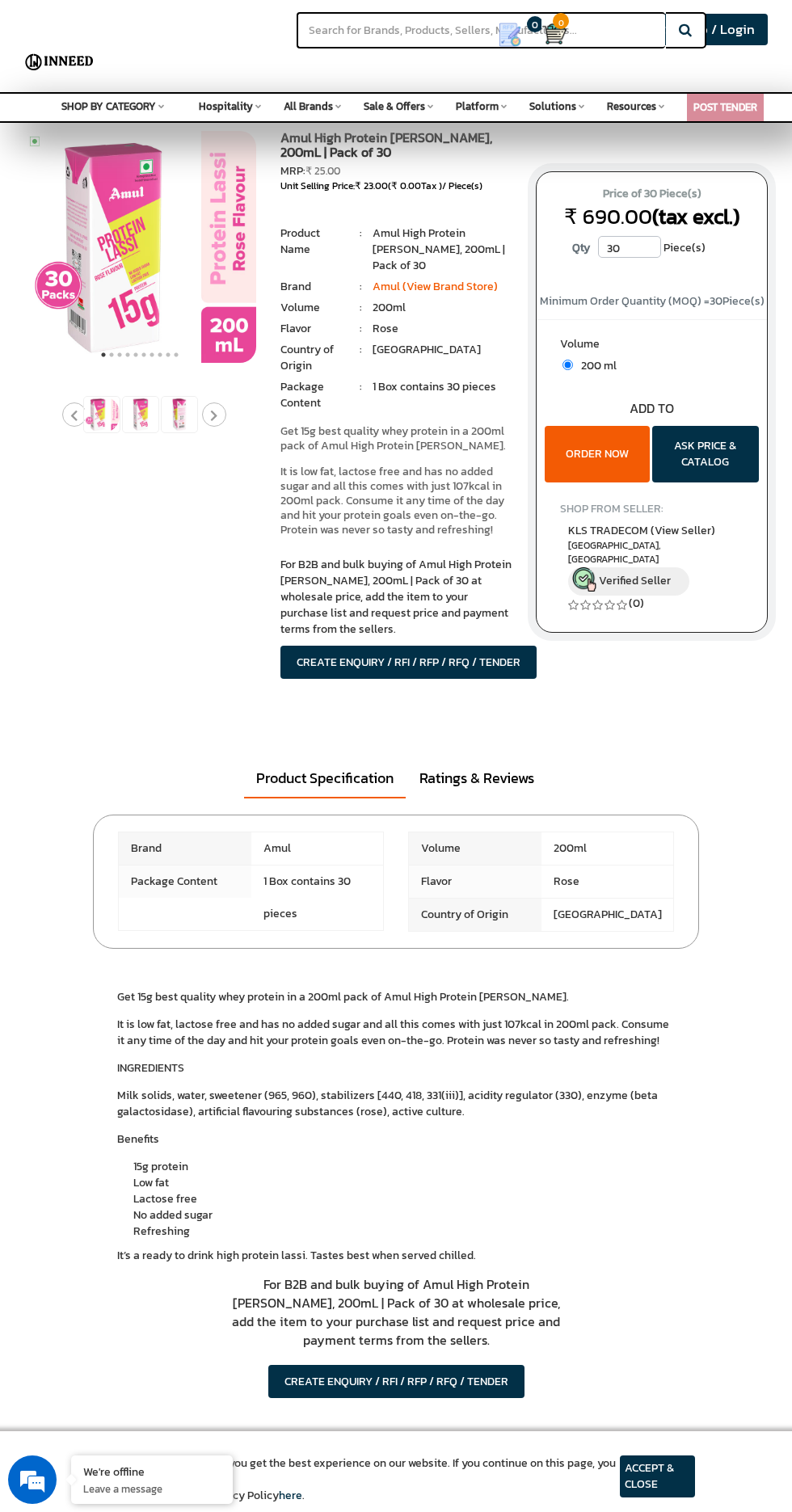
click at [616, 449] on button "ORDER NOW" at bounding box center [597, 454] width 105 height 56
click at [556, 33] on img at bounding box center [555, 34] width 25 height 25
click at [559, 38] on img at bounding box center [555, 34] width 25 height 25
click at [569, 37] on input "text" at bounding box center [481, 30] width 368 height 36
click at [564, 22] on span "0" at bounding box center [561, 21] width 16 height 16
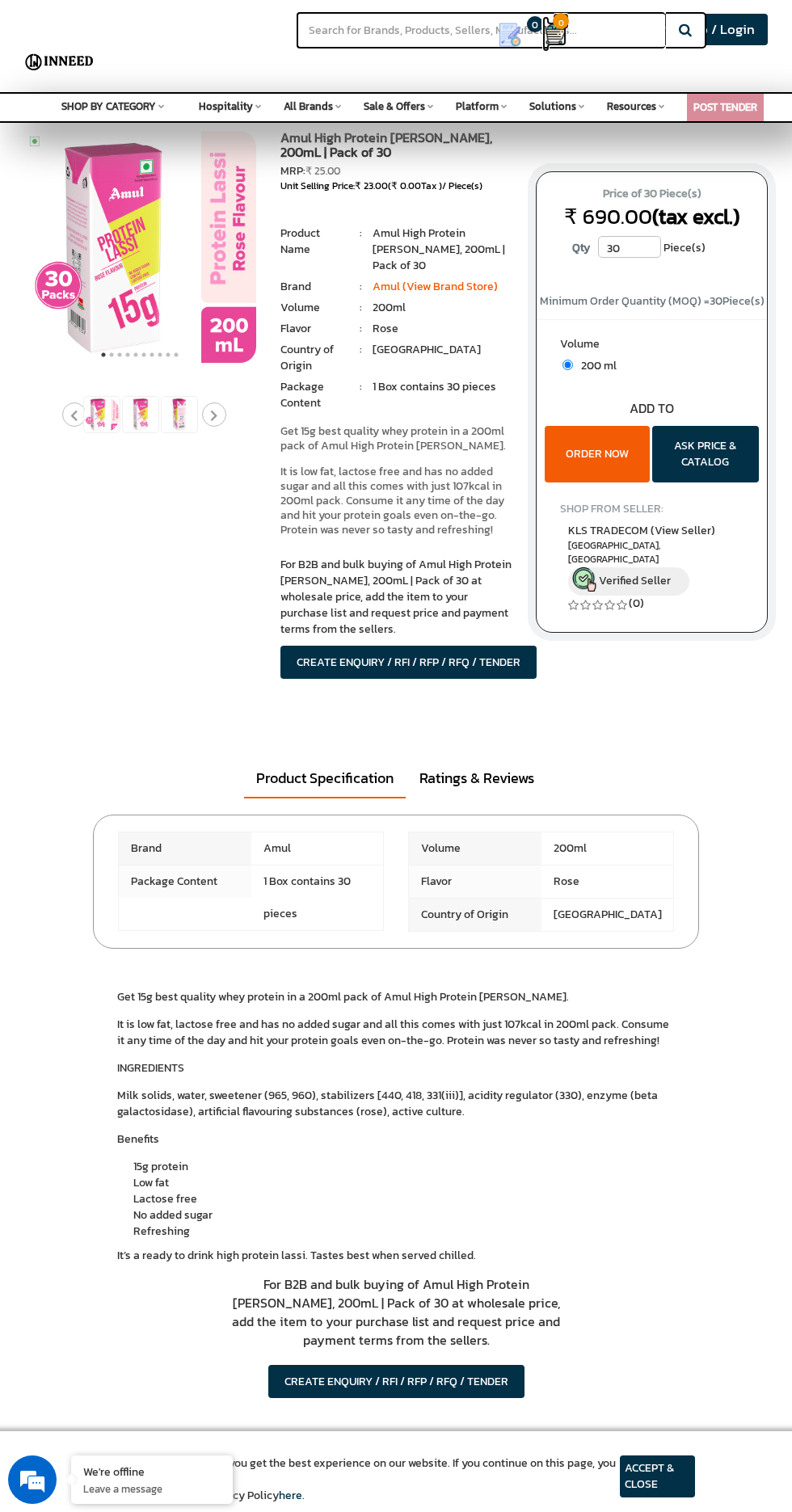
click at [561, 31] on img at bounding box center [555, 34] width 25 height 25
